Goal: Find specific page/section: Find specific page/section

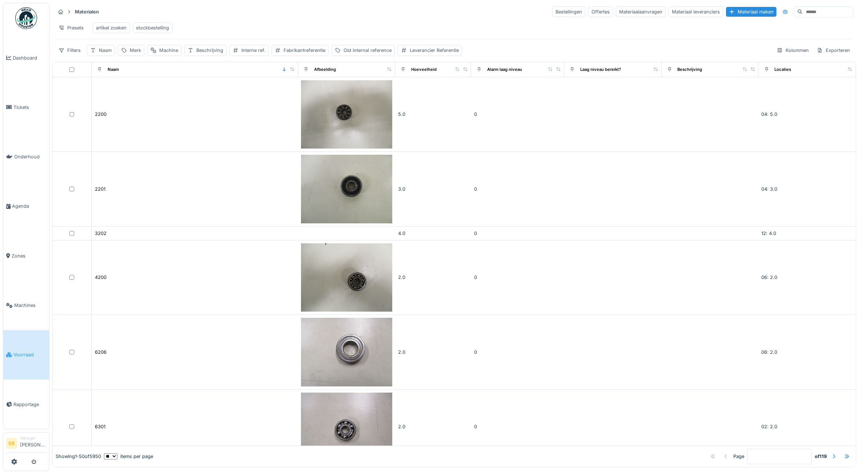
scroll to position [227, 0]
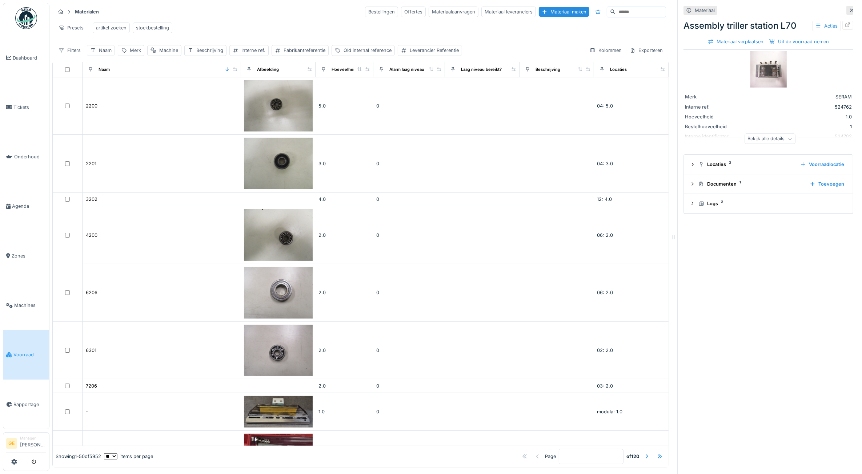
click at [757, 74] on img at bounding box center [768, 69] width 36 height 36
click at [763, 80] on img at bounding box center [768, 69] width 36 height 36
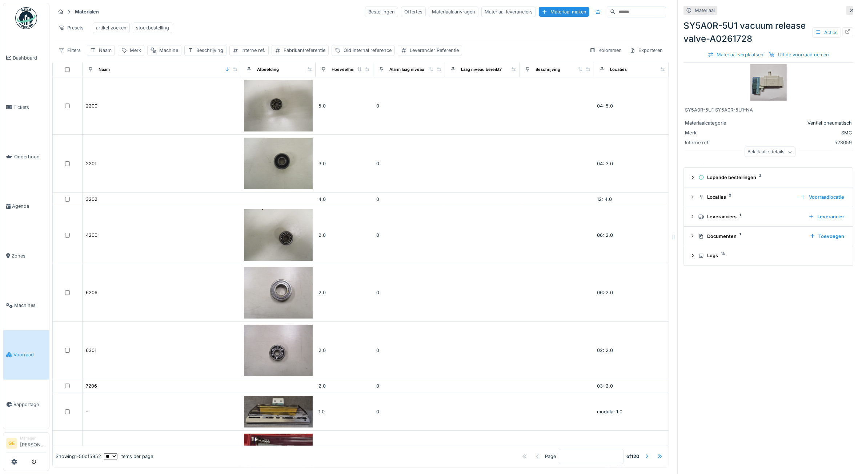
click at [761, 82] on img at bounding box center [768, 82] width 36 height 36
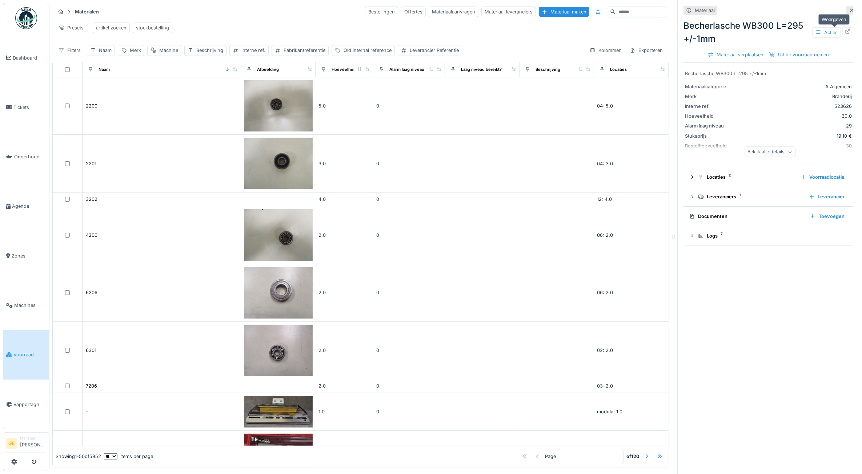
click at [845, 30] on icon at bounding box center [848, 31] width 6 height 5
click at [110, 54] on div "Naam" at bounding box center [105, 50] width 13 height 7
click at [135, 98] on input "Naam" at bounding box center [127, 92] width 74 height 15
type input "*****"
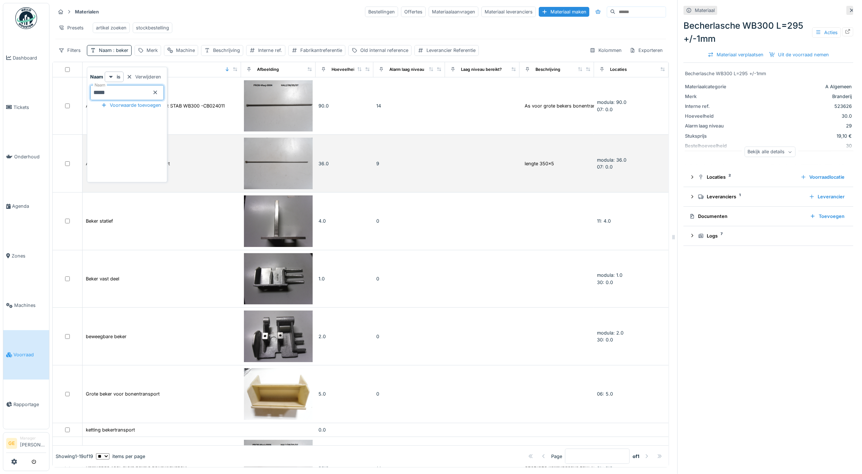
click at [193, 179] on td "As voor kleine bekers bonentransport" at bounding box center [162, 164] width 159 height 58
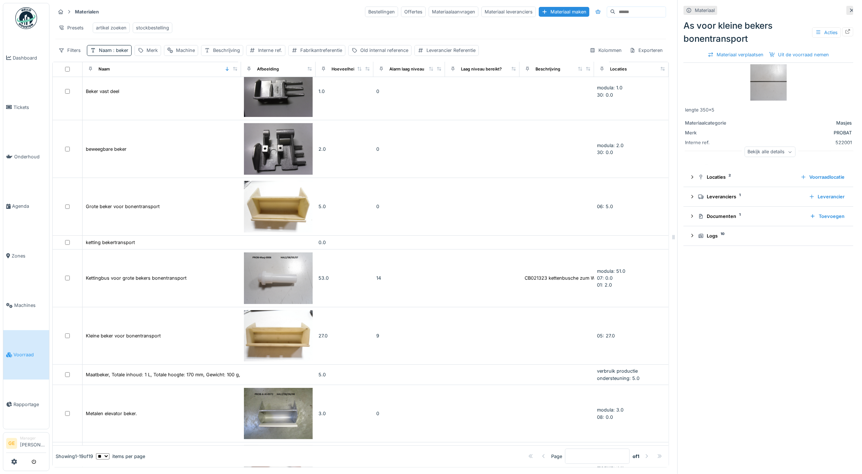
scroll to position [182, 0]
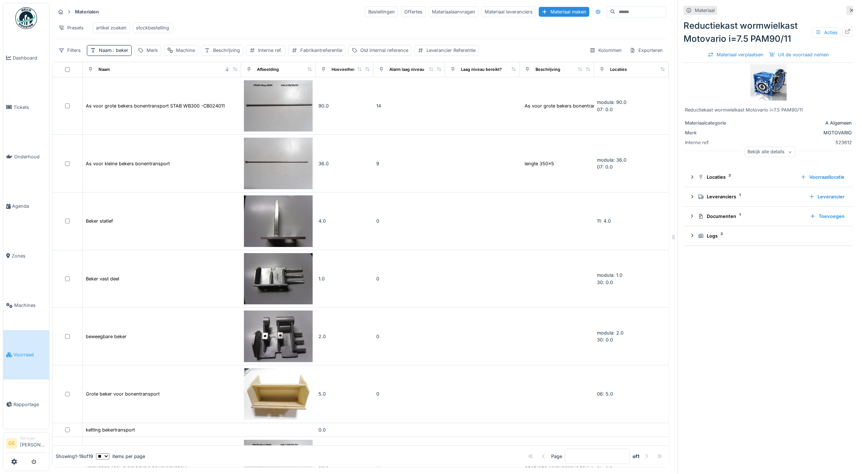
click at [761, 86] on img at bounding box center [768, 82] width 36 height 36
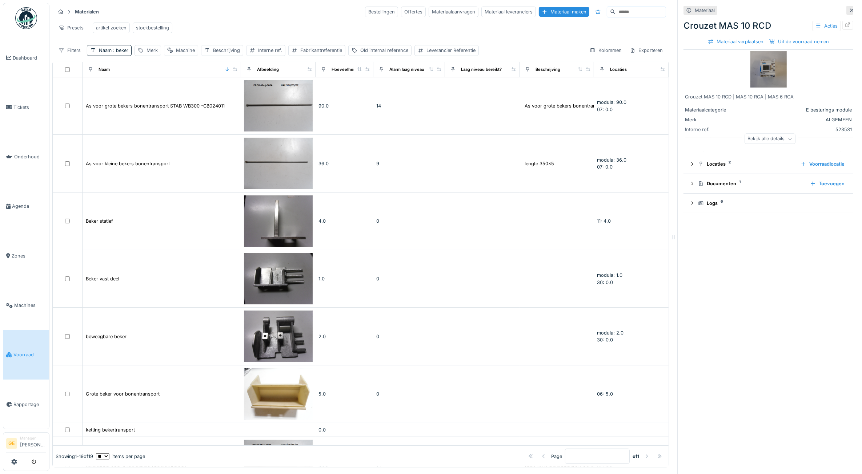
click at [751, 75] on img at bounding box center [768, 69] width 36 height 36
